Goal: Check status

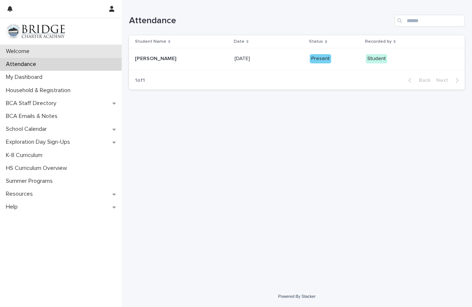
click at [80, 53] on div "Welcome" at bounding box center [61, 51] width 122 height 13
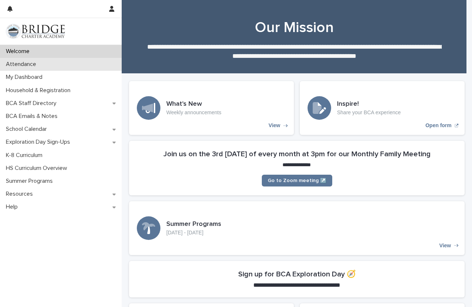
click at [1, 66] on div "Attendance" at bounding box center [61, 64] width 122 height 13
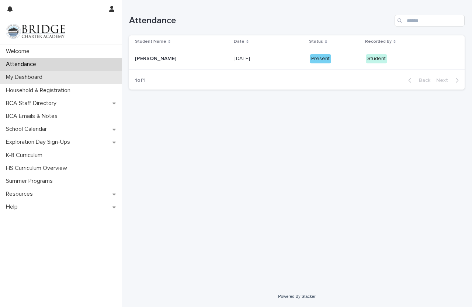
click at [73, 71] on div "My Dashboard" at bounding box center [61, 77] width 122 height 13
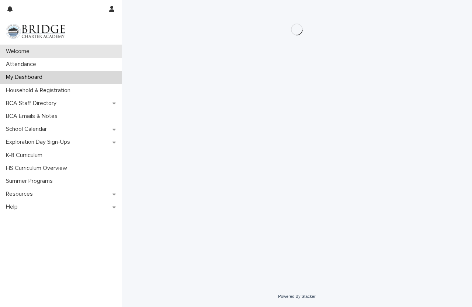
click at [35, 51] on p "Welcome" at bounding box center [19, 51] width 32 height 7
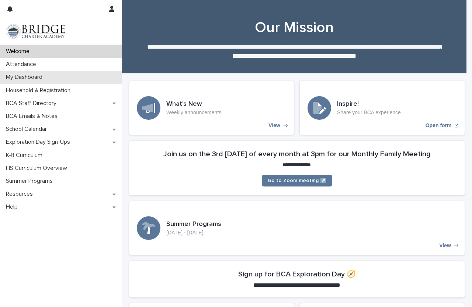
click at [52, 72] on div "My Dashboard" at bounding box center [61, 77] width 122 height 13
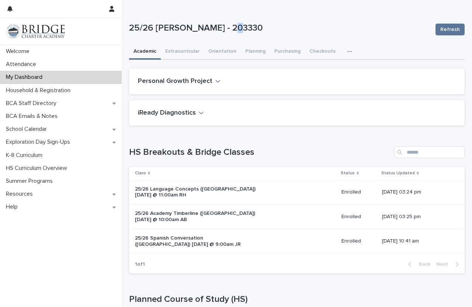
drag, startPoint x: 224, startPoint y: 28, endPoint x: 232, endPoint y: 29, distance: 8.6
click at [232, 29] on p "25/26 [PERSON_NAME] - 203330" at bounding box center [279, 28] width 300 height 11
click at [222, 28] on p "25/26 [PERSON_NAME] - 203330" at bounding box center [279, 28] width 300 height 11
drag, startPoint x: 222, startPoint y: 28, endPoint x: 262, endPoint y: 33, distance: 39.7
click at [262, 33] on p "25/26 [PERSON_NAME] - 203330" at bounding box center [279, 28] width 300 height 11
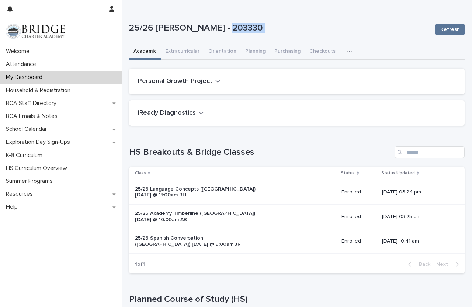
copy div "203330 Refresh Sorry, there was an error saving your record. Please try again. …"
click at [38, 60] on div "Attendance" at bounding box center [61, 64] width 122 height 13
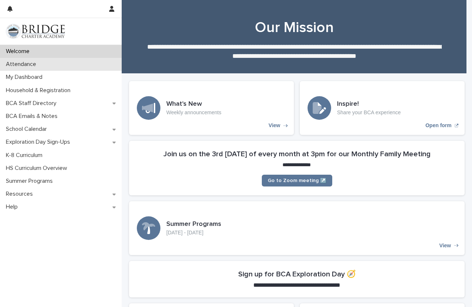
click at [39, 66] on p "Attendance" at bounding box center [22, 64] width 39 height 7
